Goal: Task Accomplishment & Management: Use online tool/utility

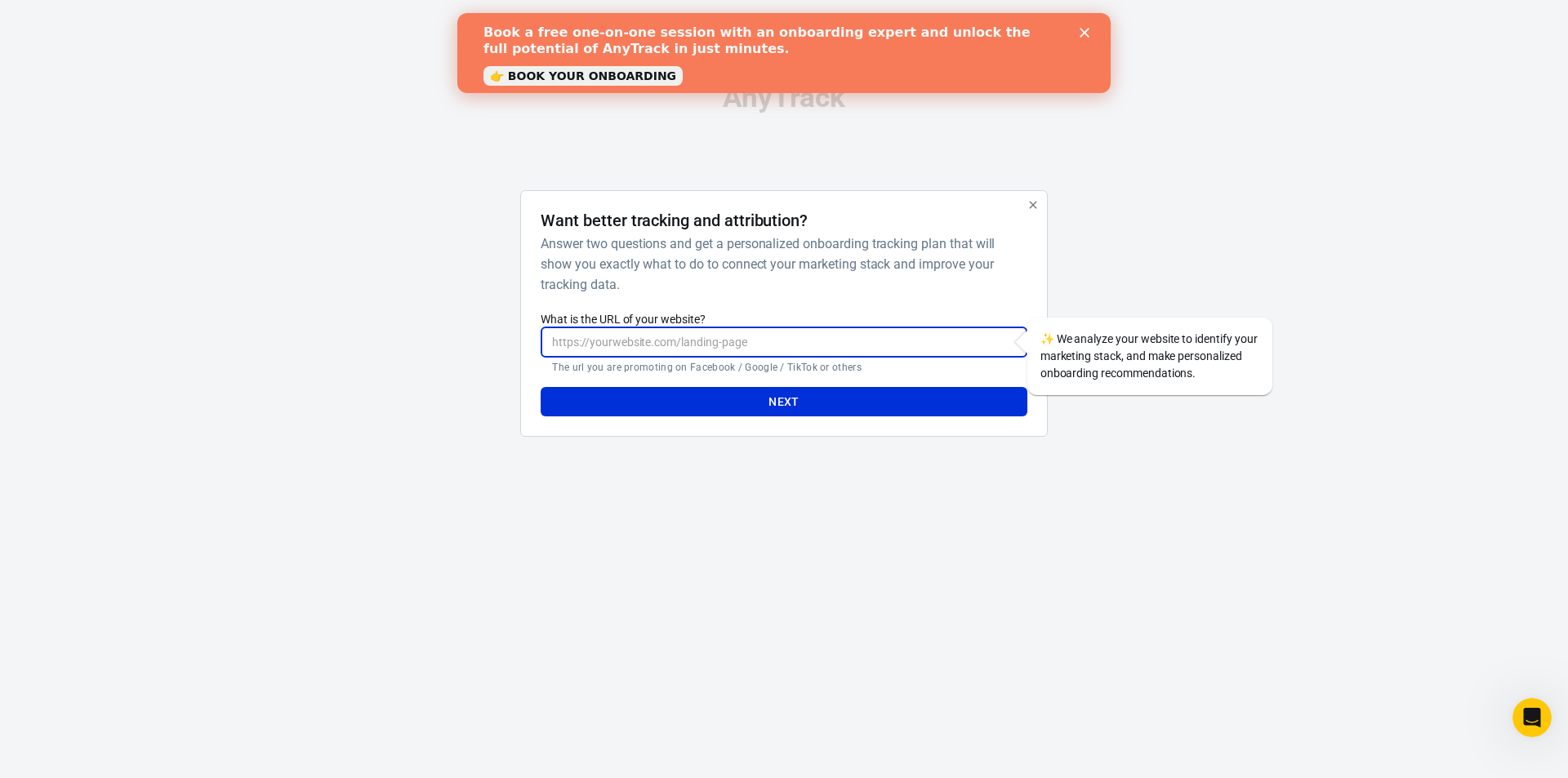
click at [939, 345] on input "What is the URL of your website?" at bounding box center [784, 343] width 486 height 30
paste input "https://[DOMAIN_NAME]/click?offer_id=33900&pub_id=276608&pub_click_id={clickid}…"
type input "https://[DOMAIN_NAME]/click?offer_id=33900&pub_id=276608&pub_click_id={clickid}…"
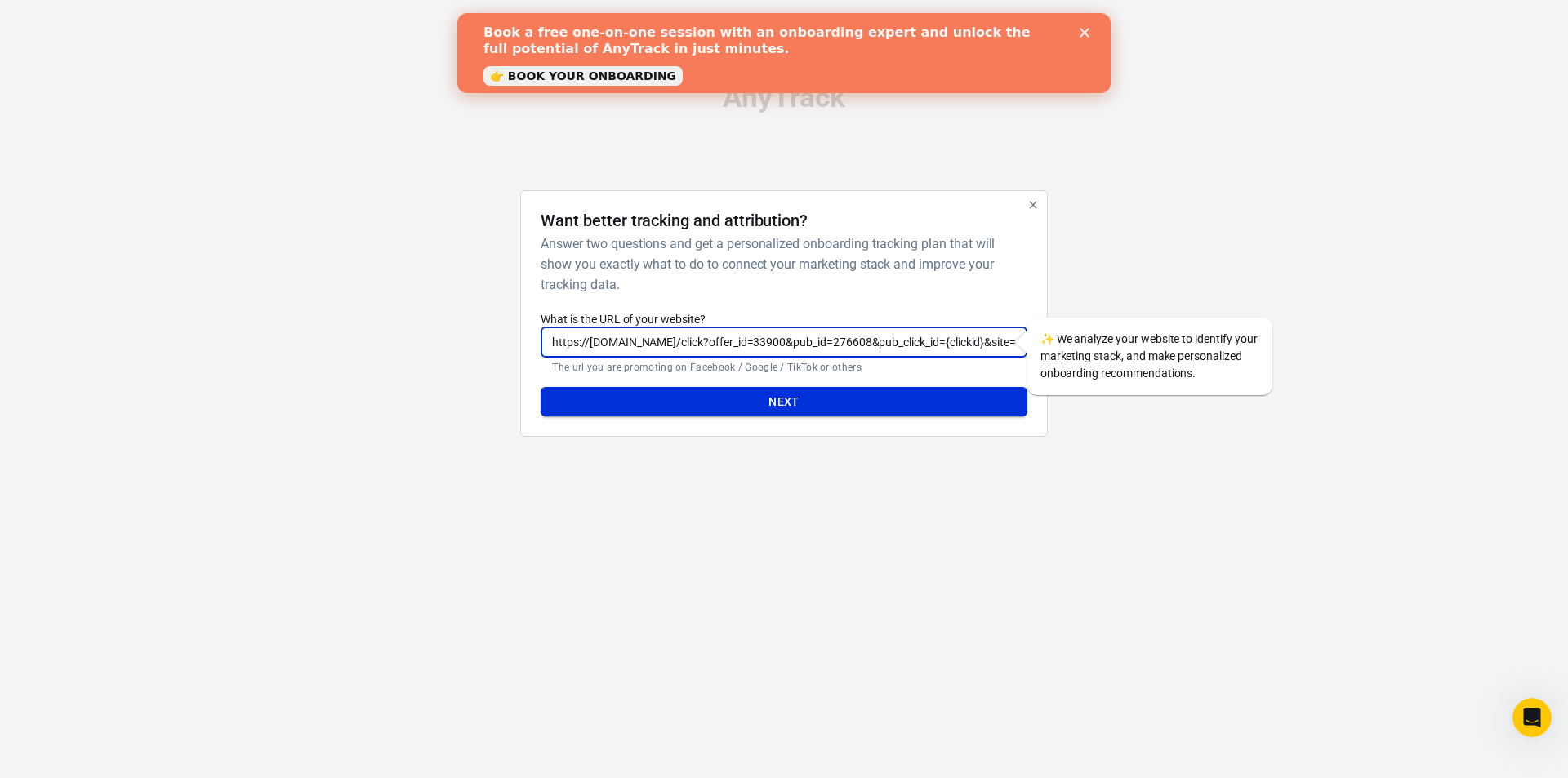
click at [878, 404] on button "Next" at bounding box center [784, 402] width 486 height 30
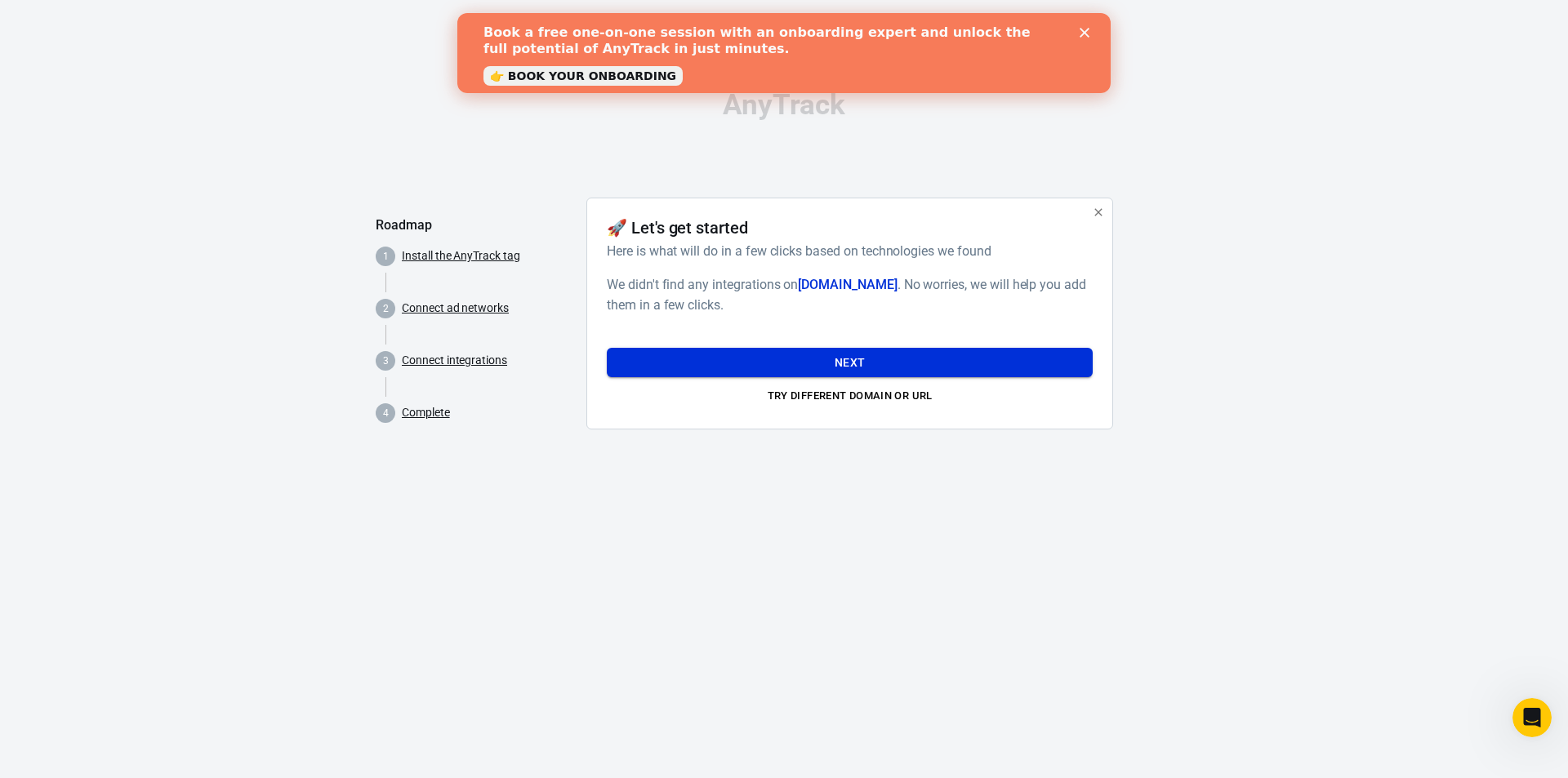
click at [855, 372] on button "Next" at bounding box center [850, 363] width 486 height 30
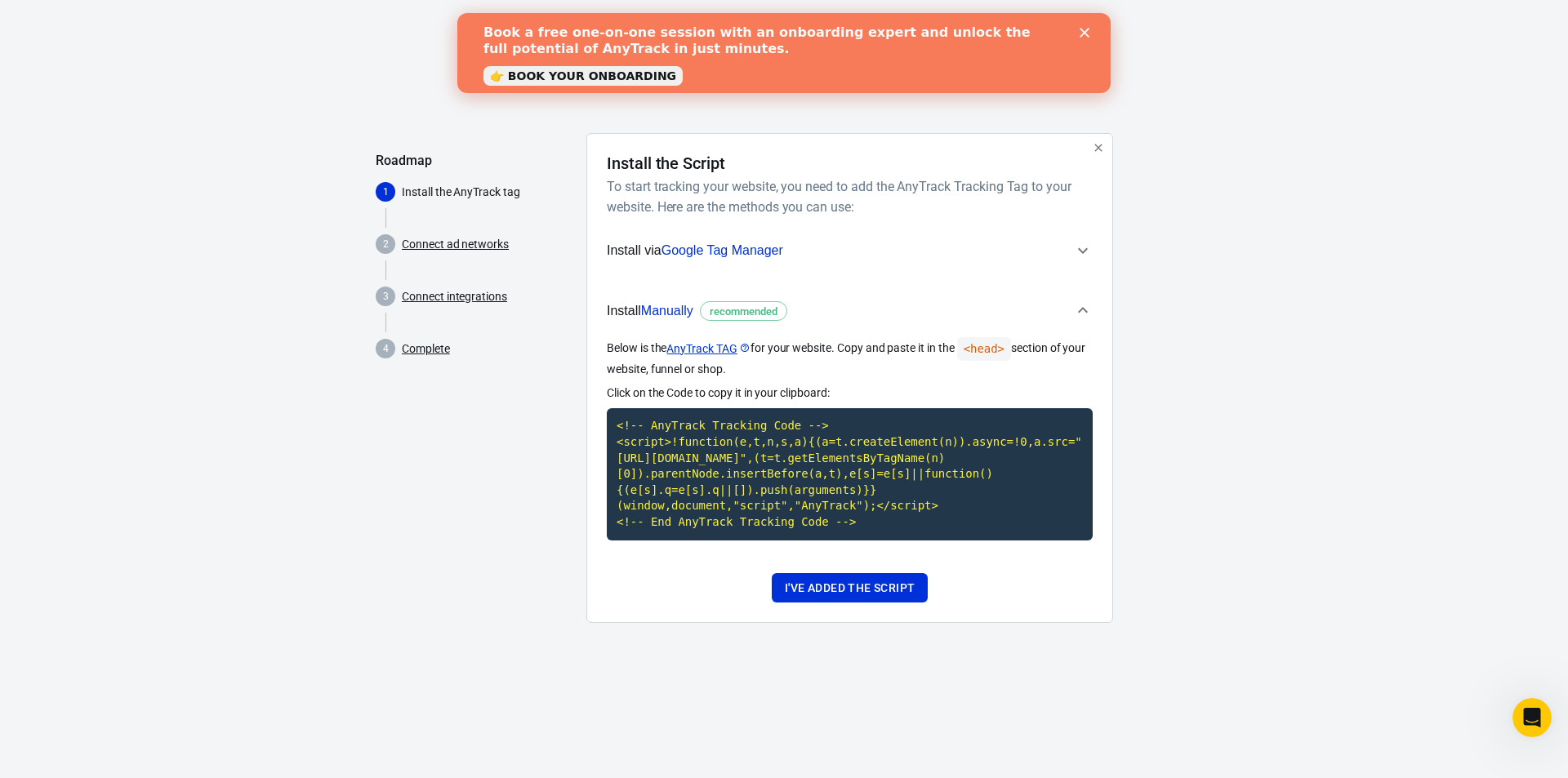
click at [460, 247] on link "Connect ad networks" at bounding box center [456, 245] width 107 height 17
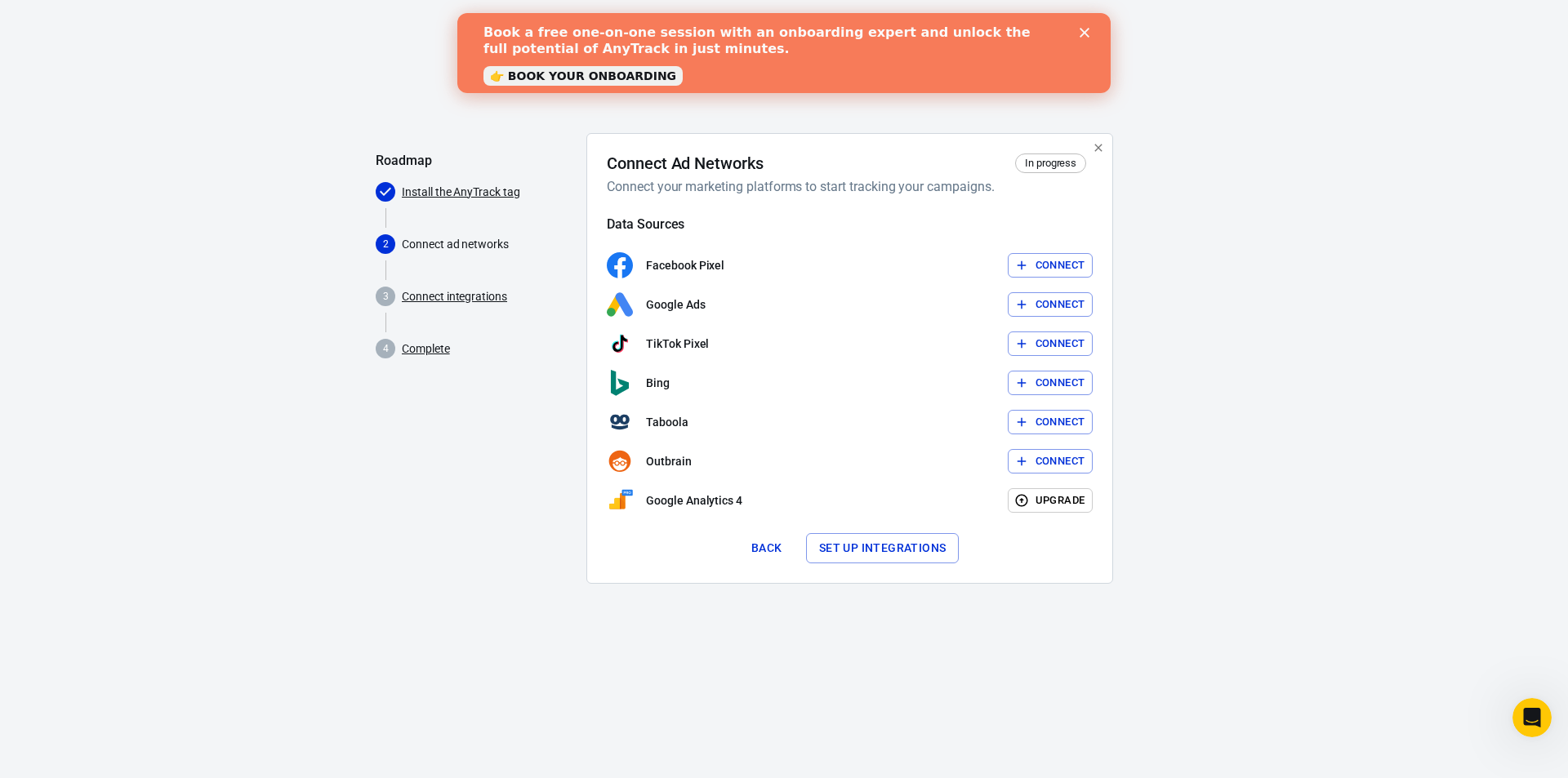
click at [451, 193] on link "Install the AnyTrack tag" at bounding box center [461, 192] width 118 height 17
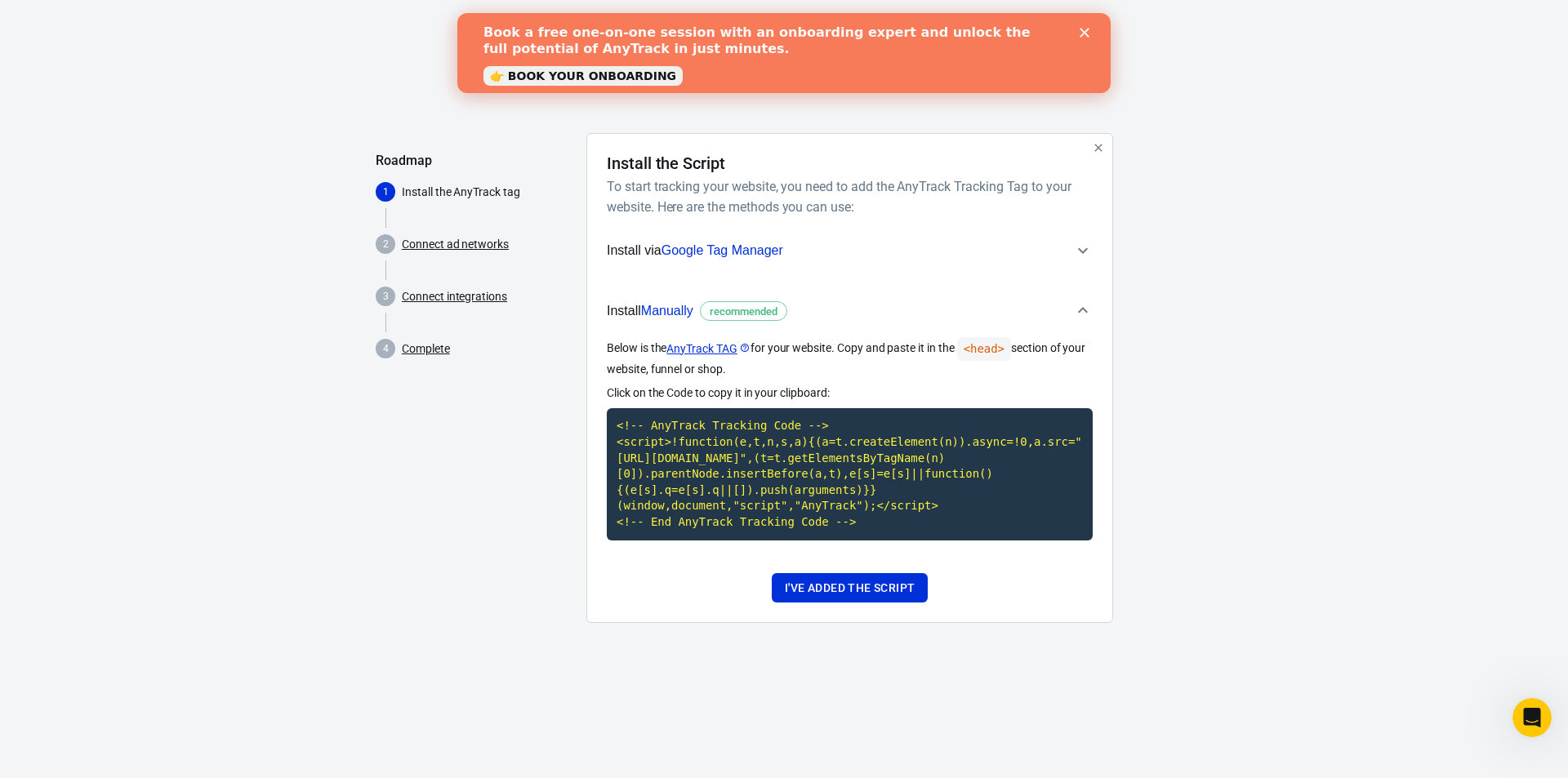
drag, startPoint x: 719, startPoint y: 248, endPoint x: 1129, endPoint y: 276, distance: 411.0
click at [1132, 283] on div "Roadmap 1 Install the AnyTrack tag 2 Connect ad networks 3 Connect integrations…" at bounding box center [784, 384] width 817 height 503
click at [1080, 250] on icon "button" at bounding box center [1083, 250] width 10 height 6
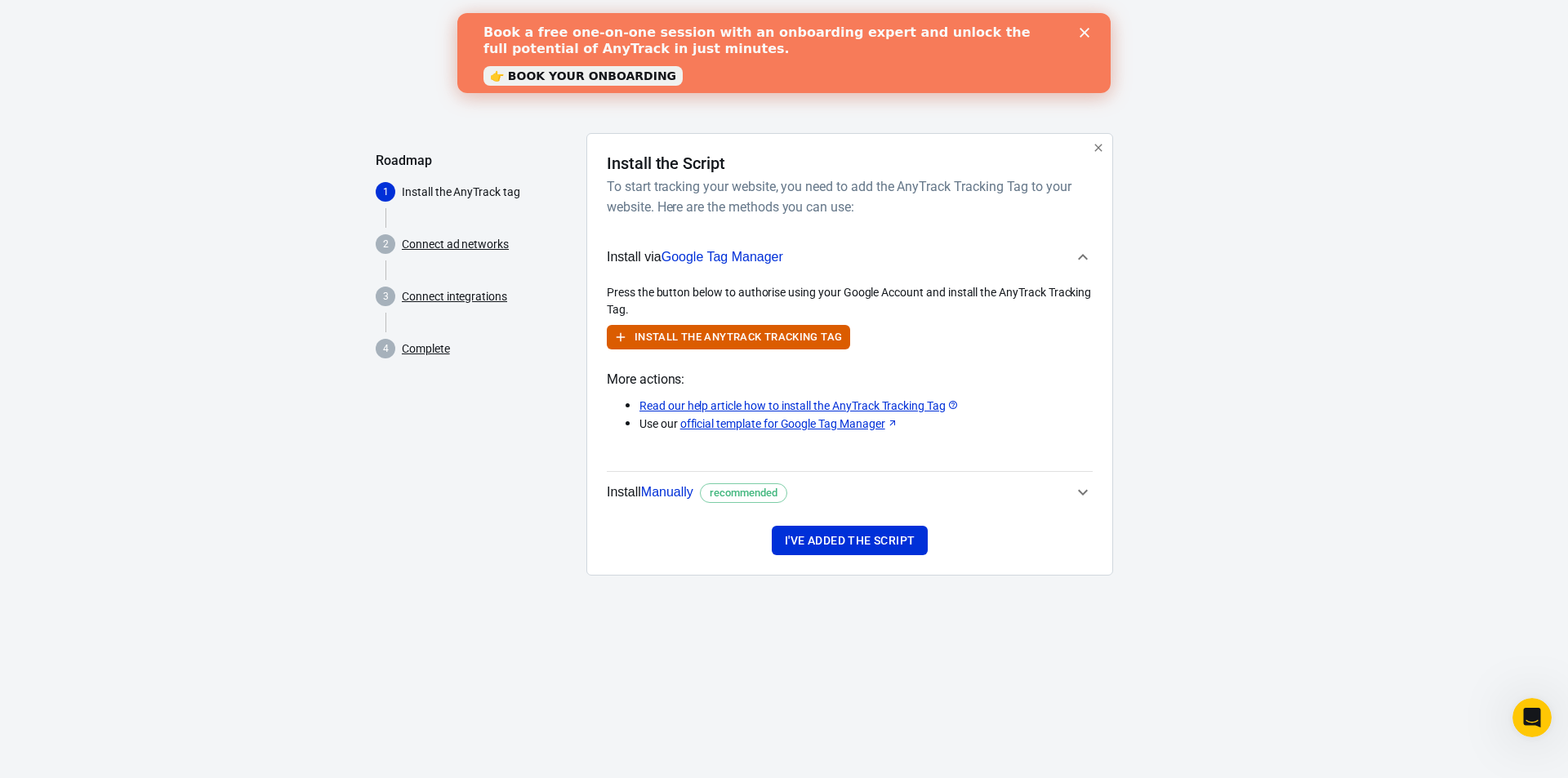
click at [1080, 250] on icon "button" at bounding box center [1082, 256] width 19 height 19
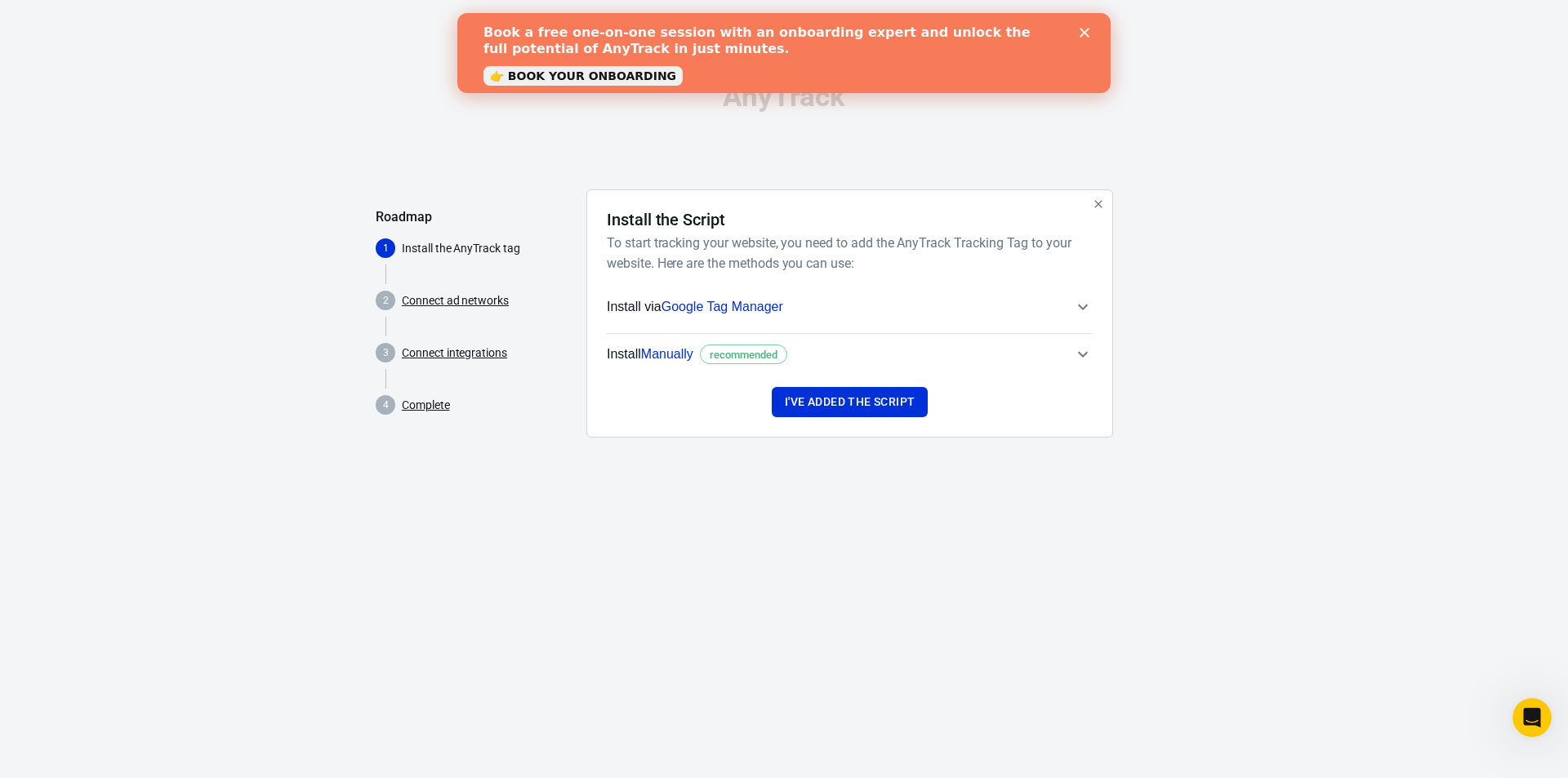
click at [1055, 358] on span "Install Manually recommended" at bounding box center [840, 354] width 467 height 21
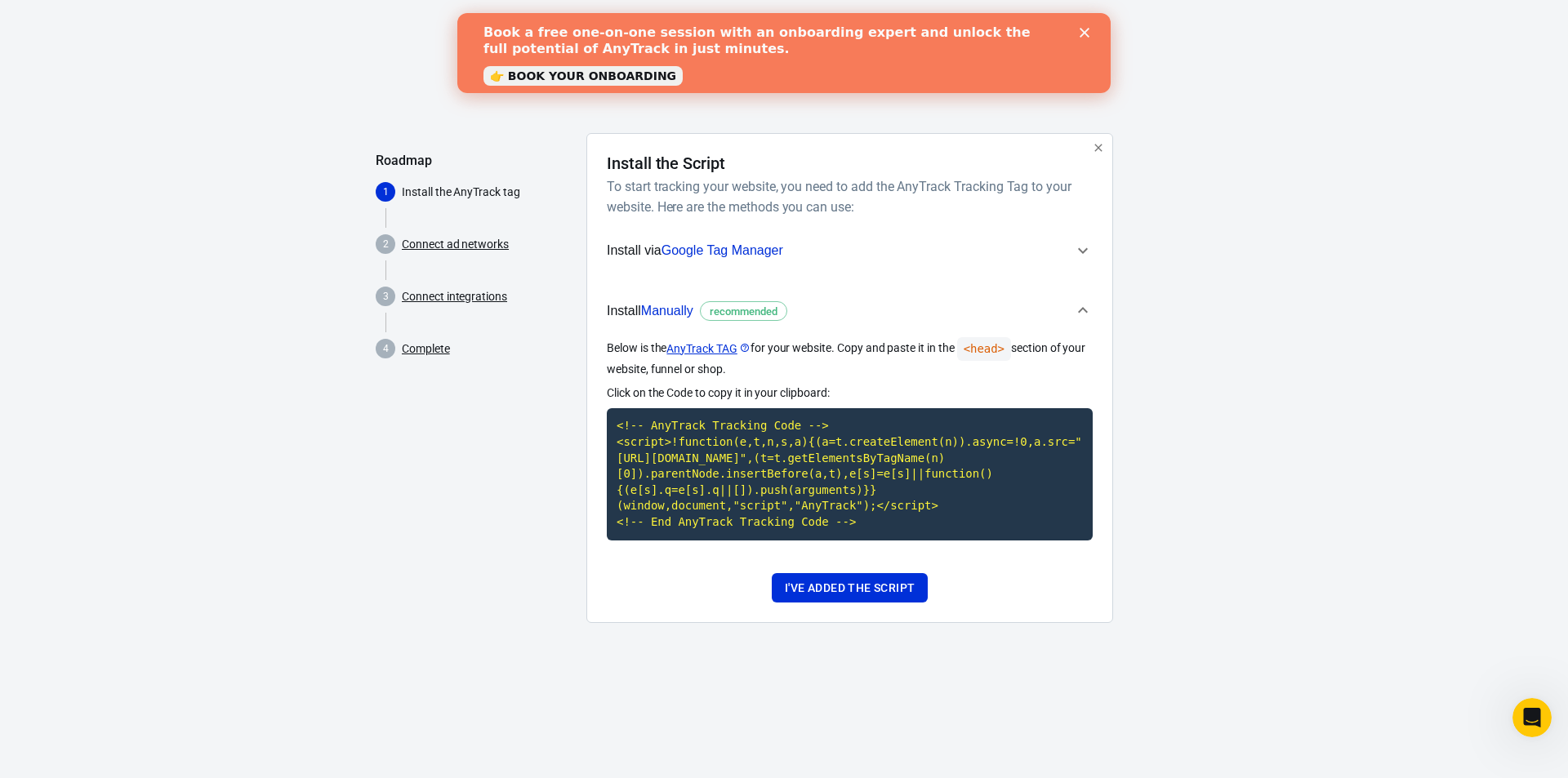
click at [460, 248] on link "Connect ad networks" at bounding box center [456, 245] width 107 height 17
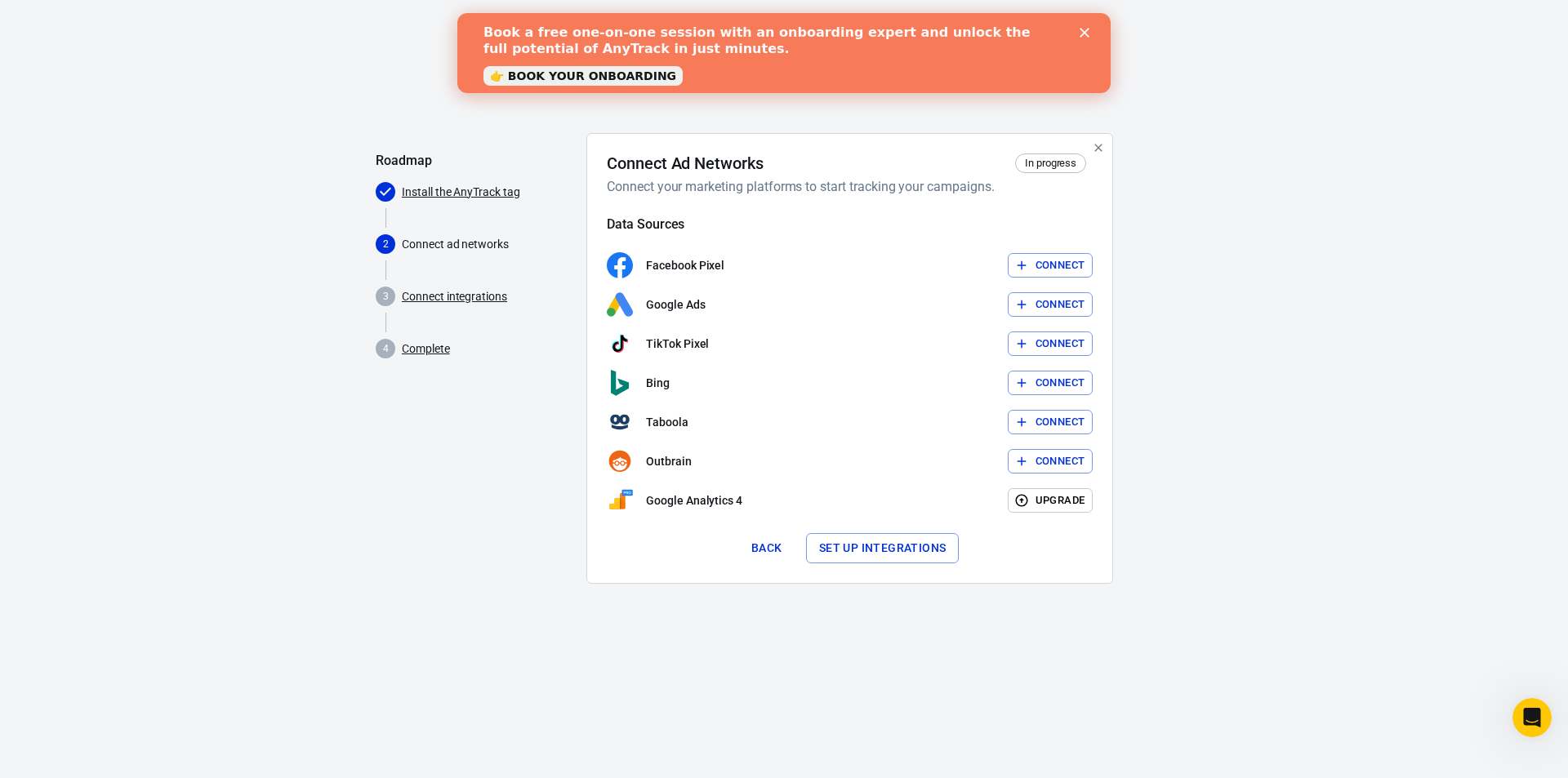
click at [461, 193] on link "Install the AnyTrack tag" at bounding box center [461, 192] width 118 height 17
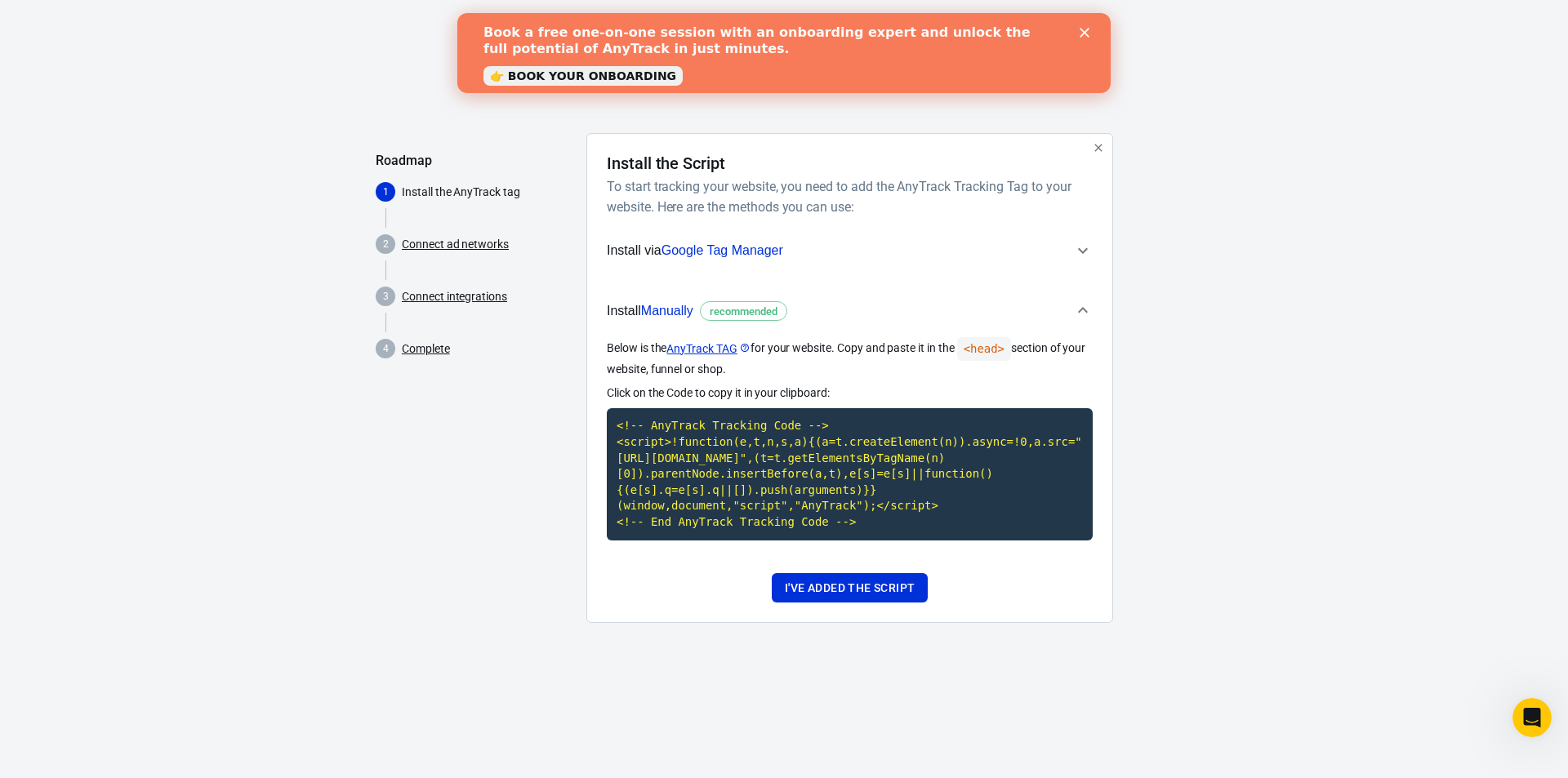
click at [464, 240] on link "Connect ad networks" at bounding box center [456, 245] width 107 height 17
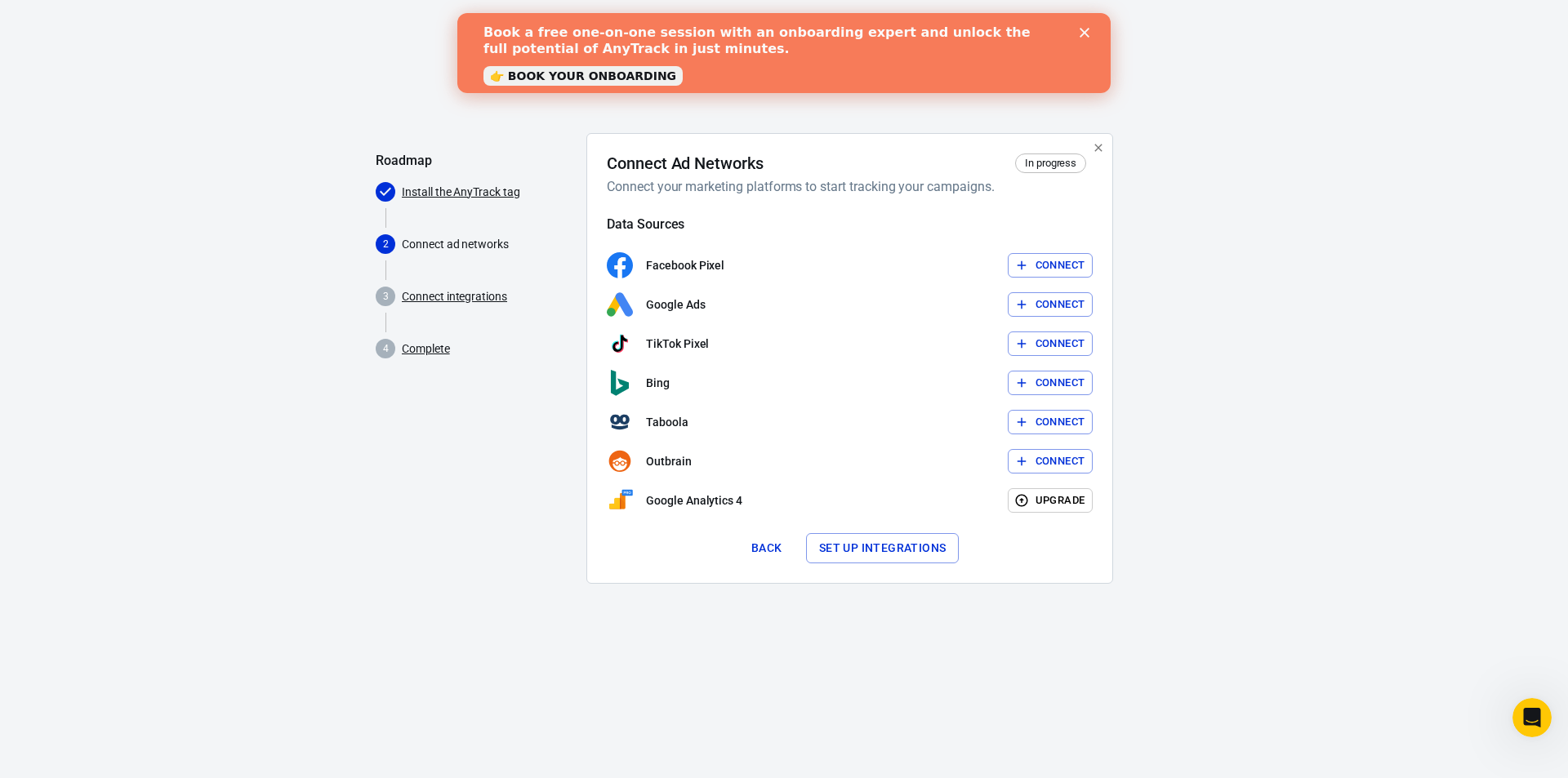
click at [459, 190] on link "Install the AnyTrack tag" at bounding box center [461, 192] width 118 height 17
